Goal: Task Accomplishment & Management: Manage account settings

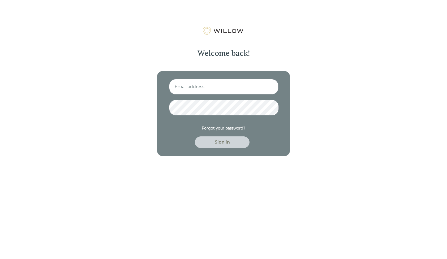
click at [181, 76] on div "Forgot your password? Sign in" at bounding box center [223, 113] width 133 height 85
click at [184, 86] on input at bounding box center [223, 86] width 109 height 15
type input "[EMAIL_ADDRESS][PERSON_NAME][DOMAIN_NAME]"
click at [195, 136] on button "Sign in" at bounding box center [222, 142] width 55 height 12
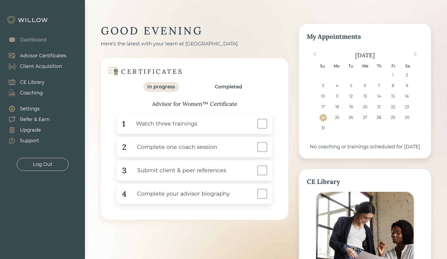
click at [34, 81] on div "CE Library" at bounding box center [32, 82] width 25 height 7
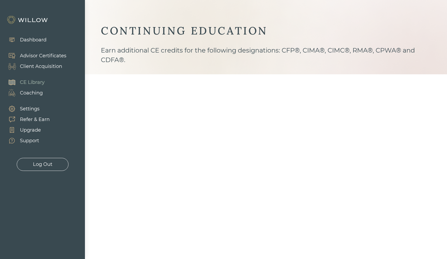
click at [32, 93] on div "Coaching" at bounding box center [31, 92] width 23 height 7
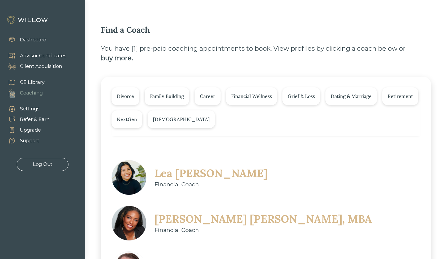
click at [40, 66] on div "Client Acquisition" at bounding box center [41, 66] width 42 height 7
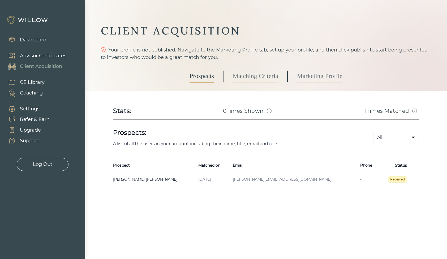
click at [40, 53] on div "Advisor Certificates" at bounding box center [43, 55] width 46 height 7
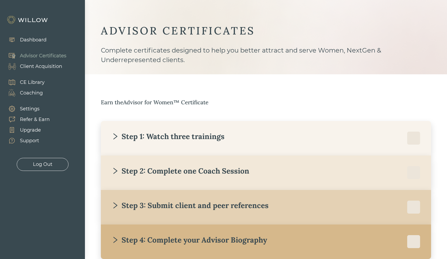
click at [34, 64] on div "Client Acquisition" at bounding box center [41, 66] width 42 height 7
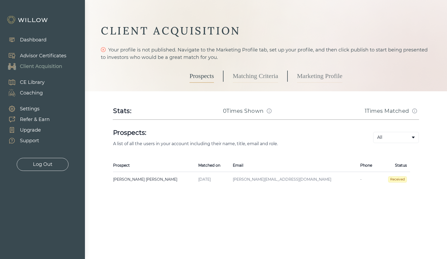
click at [393, 179] on span "Received" at bounding box center [397, 179] width 19 height 6
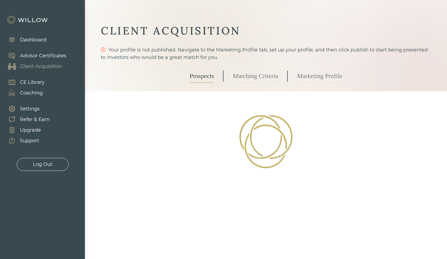
select select "3"
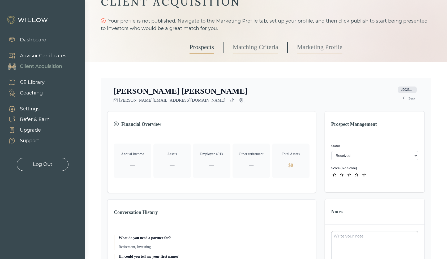
scroll to position [36, 0]
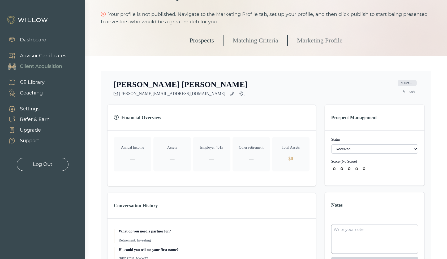
click at [384, 147] on select "- Not ready to move forward No response received Received Won (Matched) Bad lea…" at bounding box center [374, 148] width 87 height 9
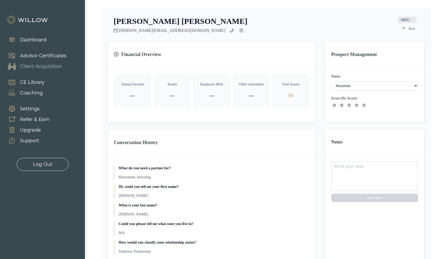
scroll to position [0, 0]
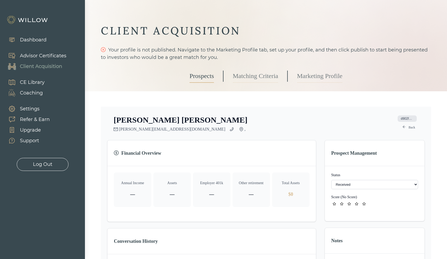
click at [210, 77] on link "Prospects" at bounding box center [201, 76] width 24 height 13
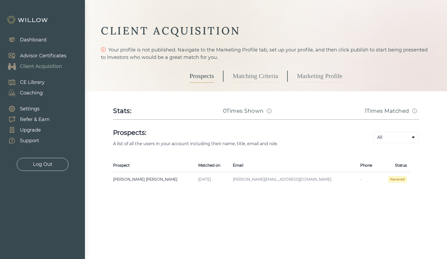
click at [250, 70] on link "Matching Criteria" at bounding box center [255, 76] width 45 height 13
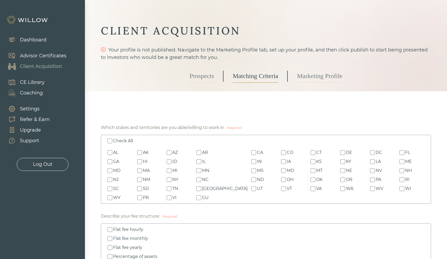
click at [354, 75] on div "Prospects Matching Criteria Marketing Profile" at bounding box center [266, 76] width 330 height 30
click at [326, 75] on link "Marketing Profile" at bounding box center [319, 76] width 45 height 13
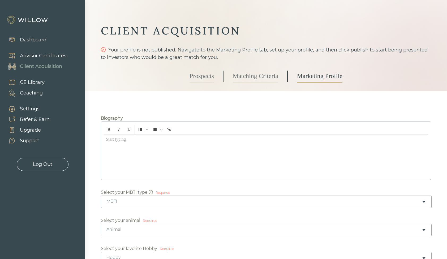
click at [196, 77] on link "Prospects" at bounding box center [201, 76] width 24 height 13
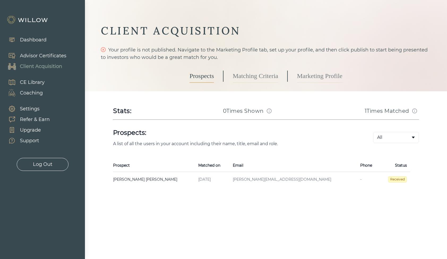
click at [403, 179] on span "Received" at bounding box center [397, 179] width 19 height 6
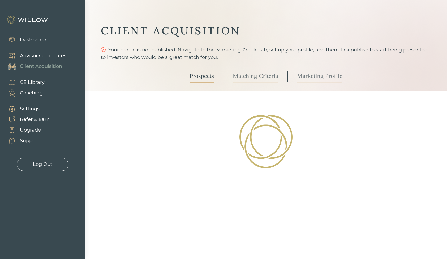
select select "3"
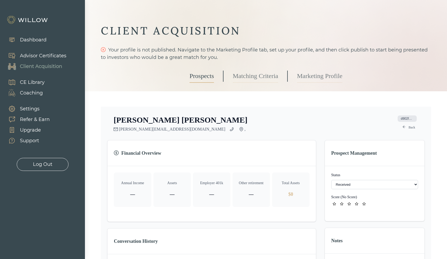
click at [402, 185] on select "- Not ready to move forward No response received Received Won (Matched) Bad lea…" at bounding box center [374, 184] width 87 height 9
click at [197, 77] on link "Prospects" at bounding box center [201, 76] width 24 height 13
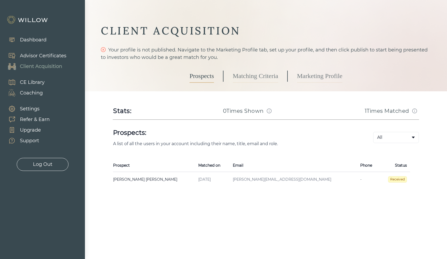
click at [252, 76] on link "Matching Criteria" at bounding box center [255, 76] width 45 height 13
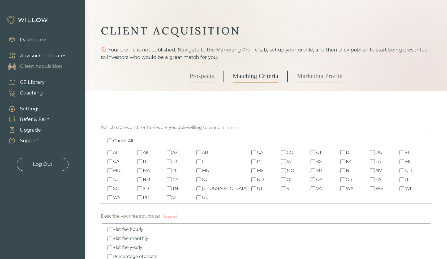
click at [197, 76] on link "Prospects" at bounding box center [201, 76] width 24 height 13
